Goal: Task Accomplishment & Management: Manage account settings

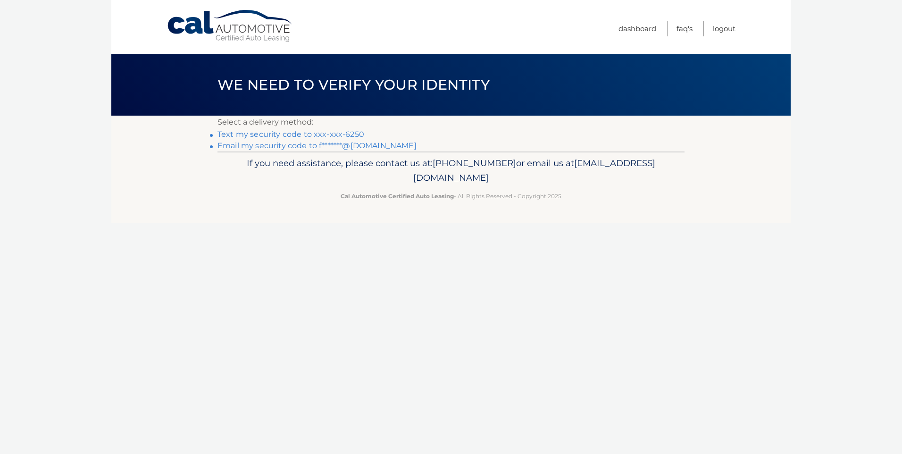
click at [277, 133] on link "Text my security code to xxx-xxx-6250" at bounding box center [290, 134] width 147 height 9
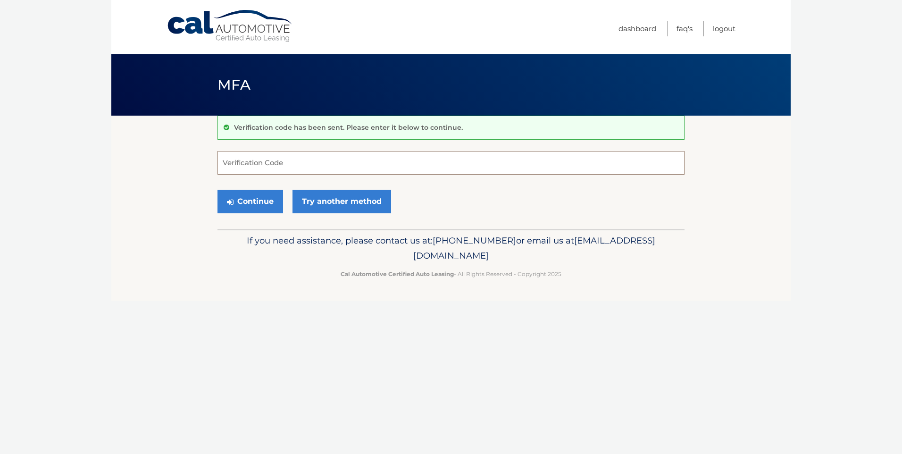
click at [287, 163] on input "Verification Code" at bounding box center [450, 163] width 467 height 24
type input "260957"
click at [260, 203] on button "Continue" at bounding box center [250, 202] width 66 height 24
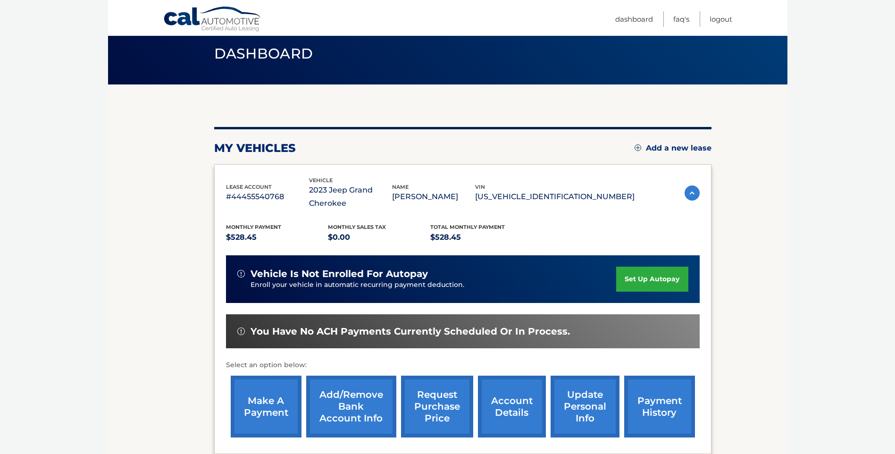
scroll to position [94, 0]
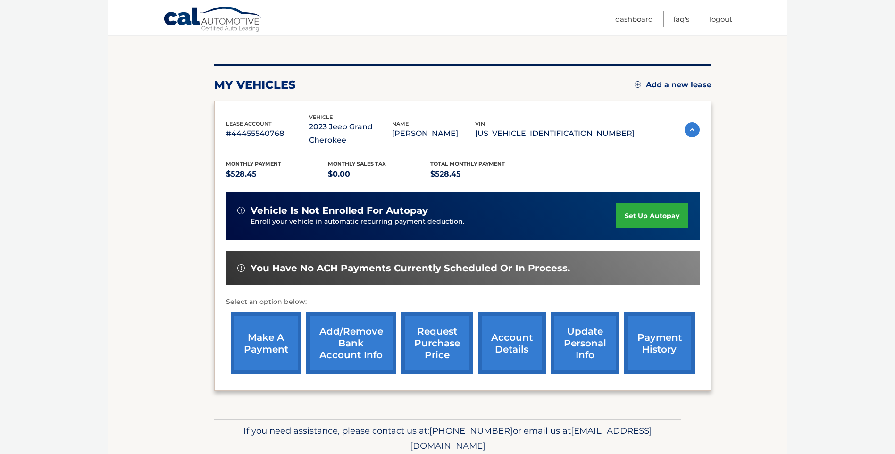
click at [274, 338] on link "make a payment" at bounding box center [266, 343] width 71 height 62
